Goal: Go to known website: Go to known website

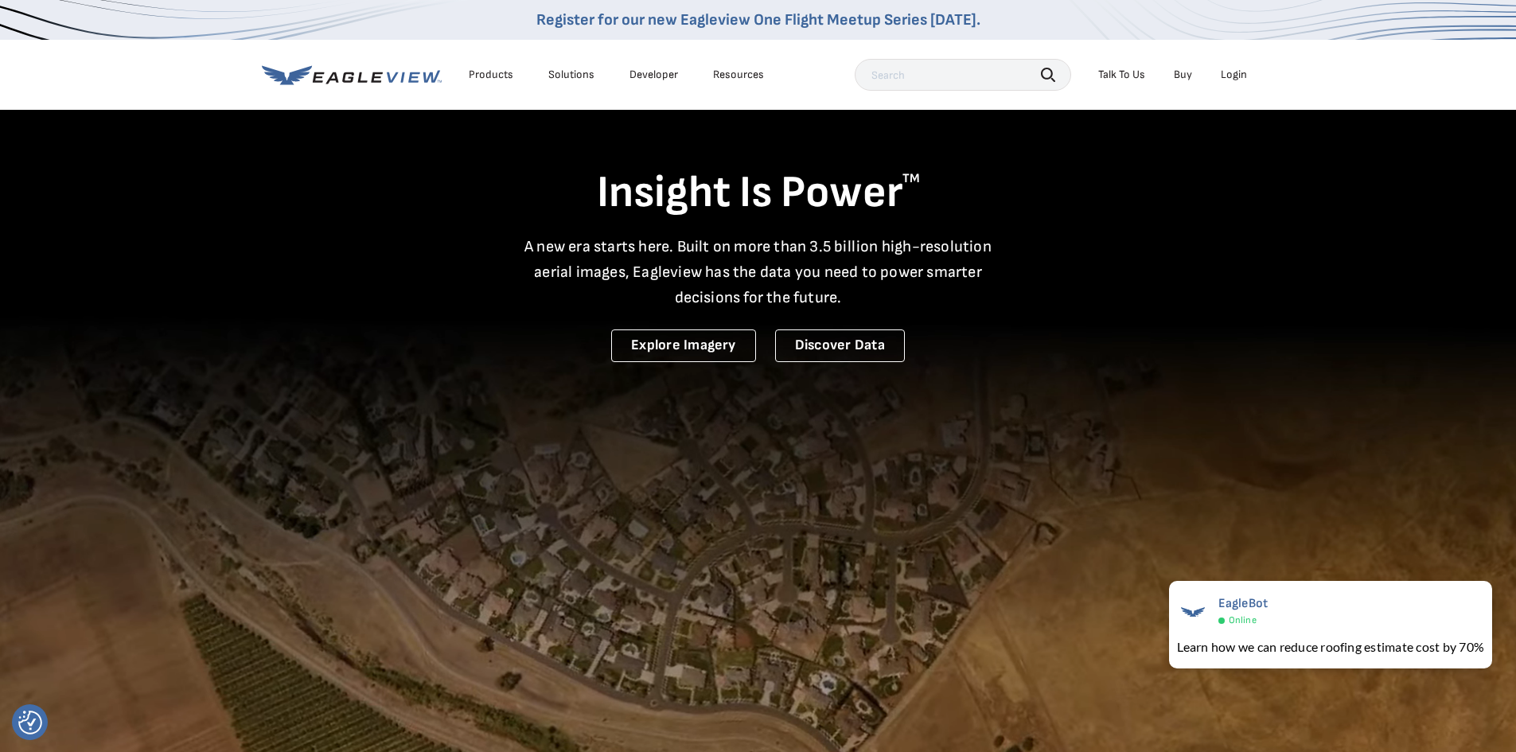
click at [1224, 72] on div "Login" at bounding box center [1233, 75] width 26 height 14
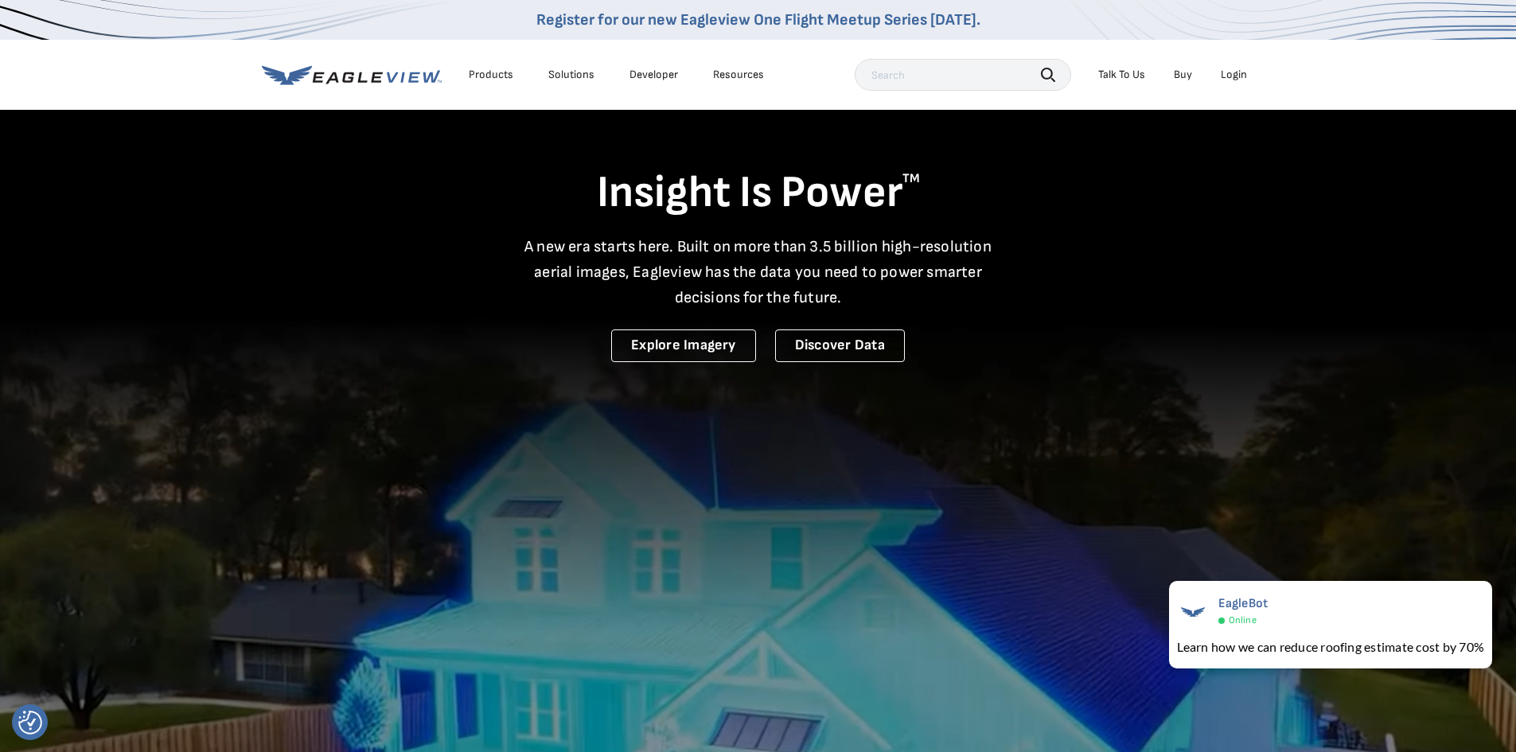
click at [1357, 417] on video at bounding box center [758, 524] width 1516 height 1049
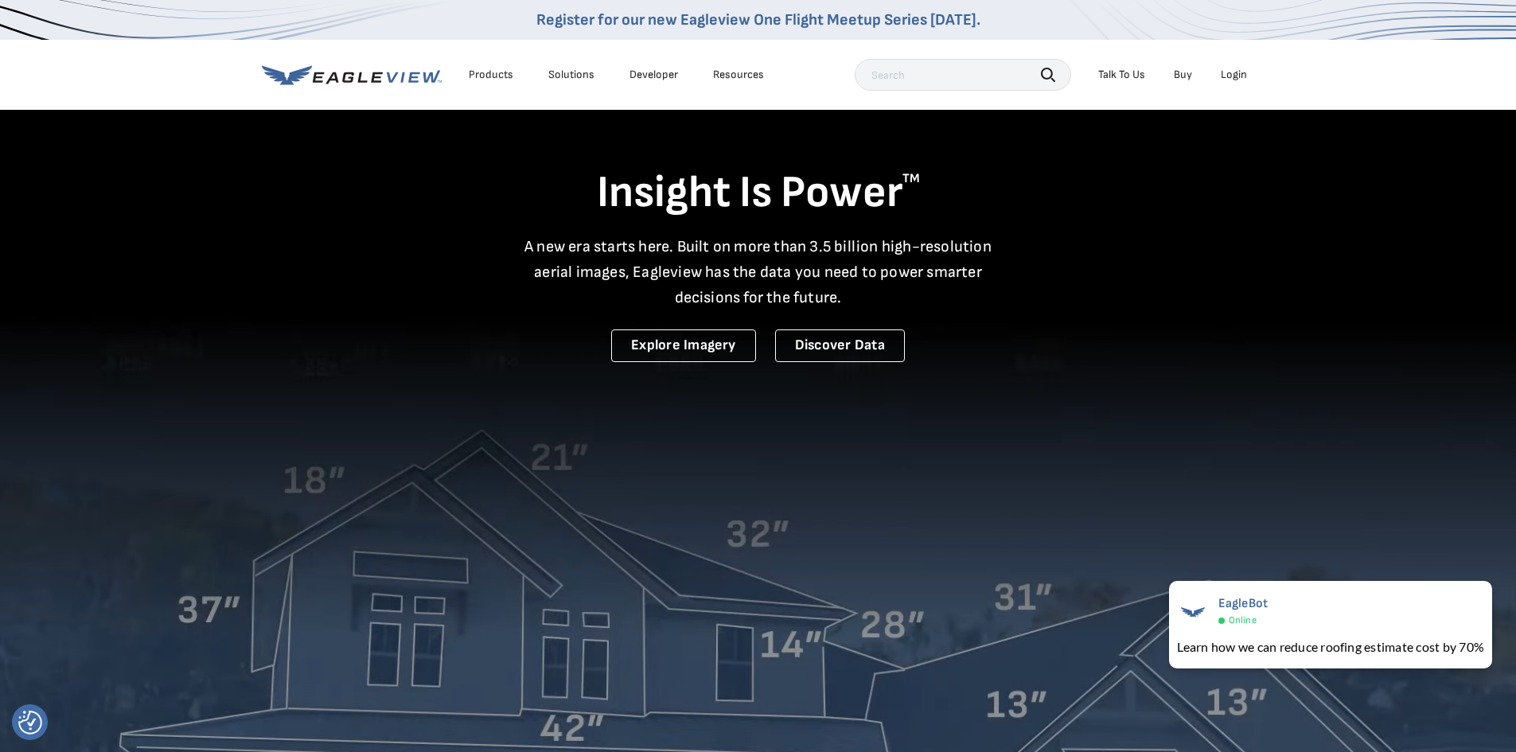
click at [1235, 70] on div "Login" at bounding box center [1233, 75] width 26 height 14
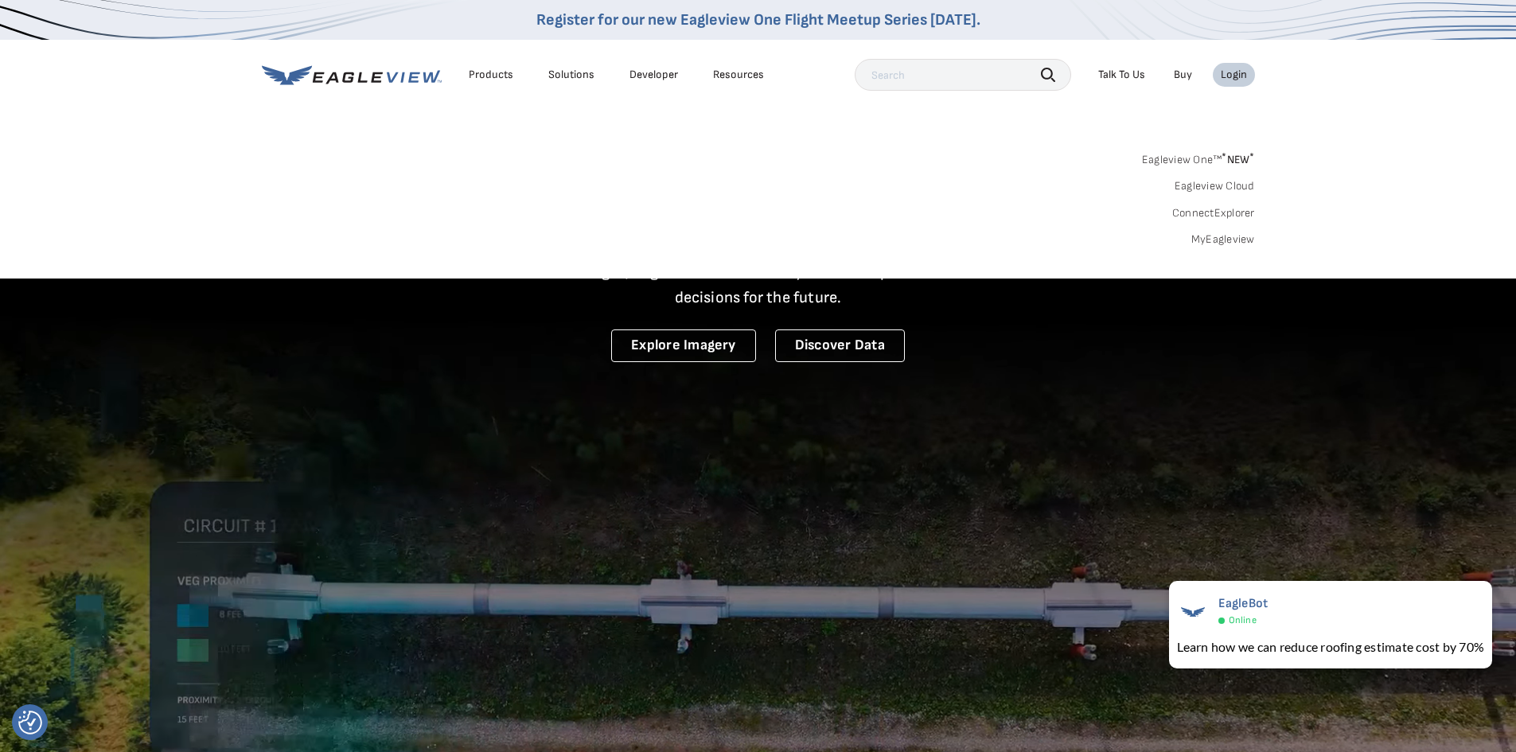
click at [1201, 241] on link "MyEagleview" at bounding box center [1223, 239] width 64 height 14
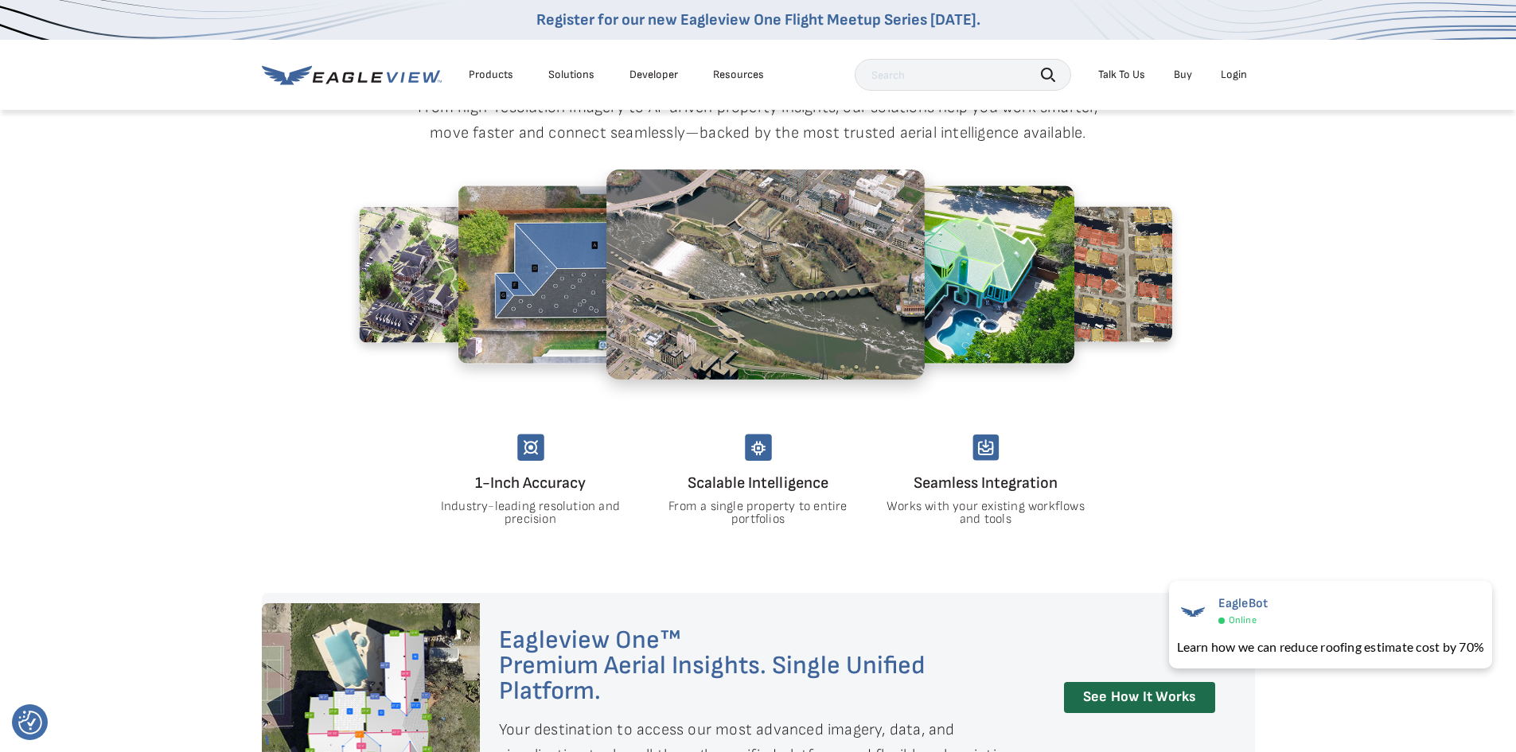
scroll to position [938, 0]
